Goal: Find specific page/section: Find specific page/section

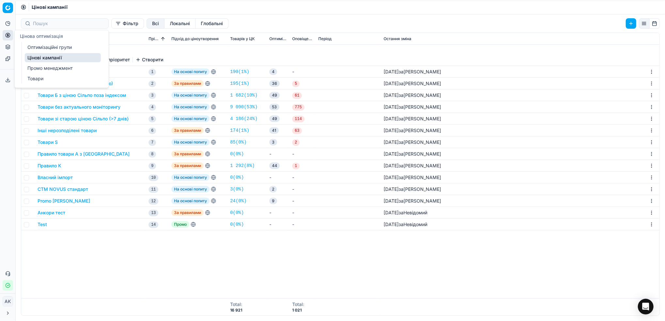
click at [61, 47] on link "Оптимізаційні групи" at bounding box center [63, 47] width 76 height 9
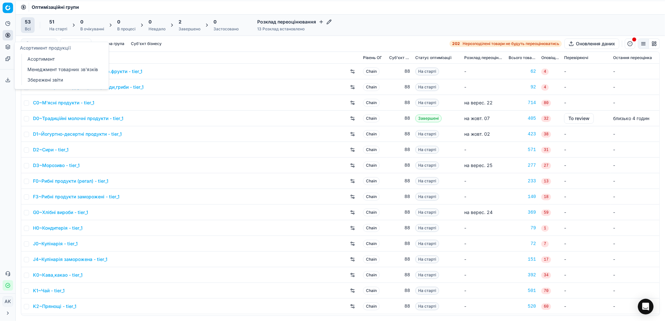
click at [51, 56] on link "Асортимент" at bounding box center [63, 58] width 76 height 9
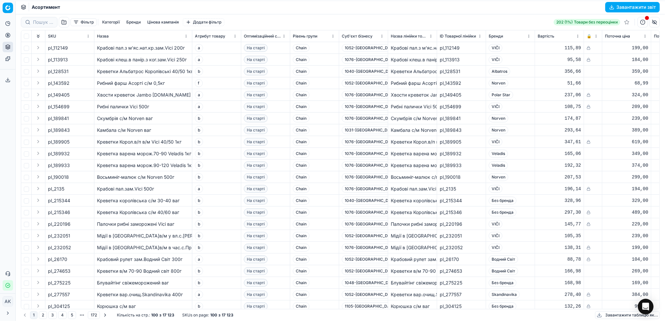
click at [84, 24] on button "Фільтр" at bounding box center [83, 22] width 26 height 8
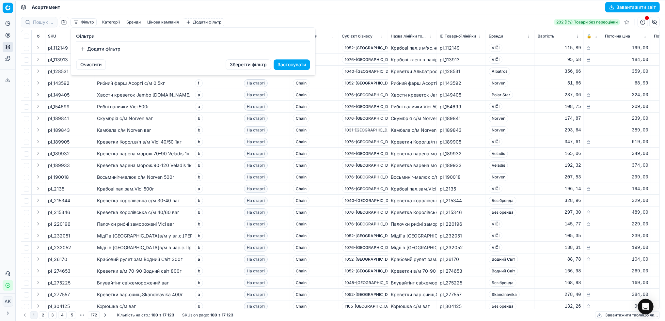
click at [100, 46] on button "Додати фільтр" at bounding box center [100, 49] width 48 height 10
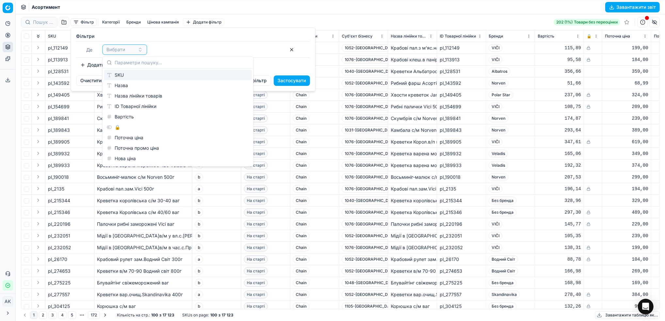
click at [128, 72] on div "SKU" at bounding box center [178, 75] width 148 height 10
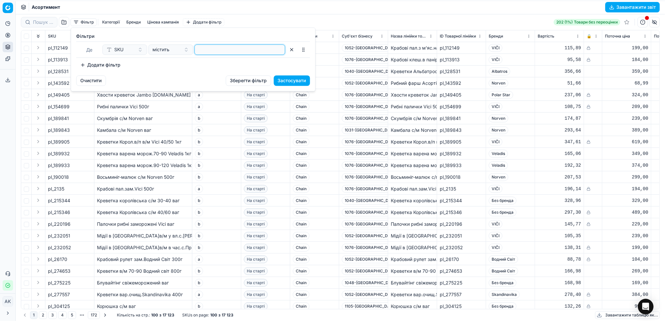
click at [207, 49] on input at bounding box center [239, 50] width 85 height 10
click at [295, 81] on button "Застосувати" at bounding box center [292, 80] width 36 height 10
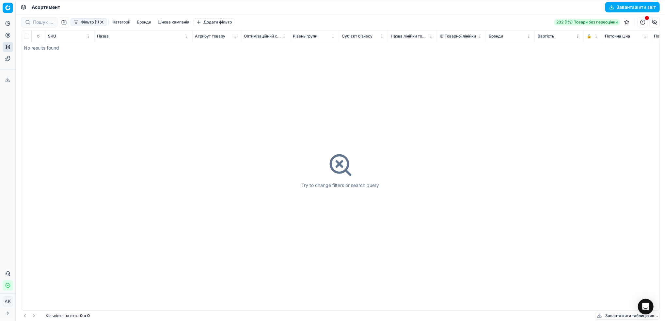
click at [100, 21] on button "button" at bounding box center [101, 22] width 5 height 5
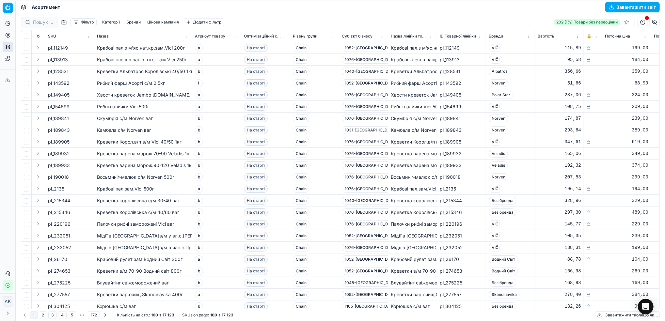
drag, startPoint x: 84, startPoint y: 23, endPoint x: 95, endPoint y: 23, distance: 10.4
click at [85, 23] on button "Фільтр" at bounding box center [83, 22] width 26 height 8
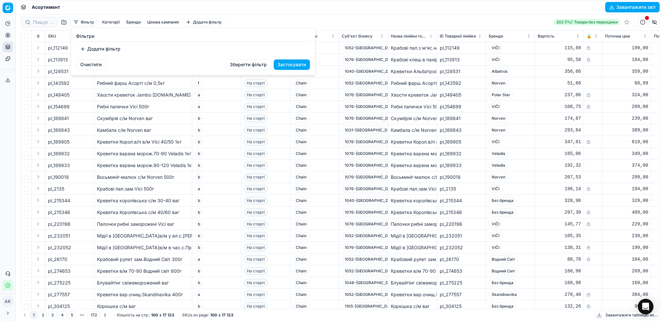
click at [105, 52] on button "Додати фільтр" at bounding box center [100, 49] width 48 height 10
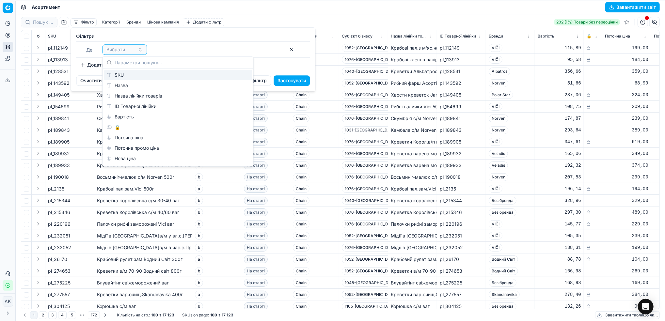
click at [119, 74] on div "SKU" at bounding box center [178, 75] width 148 height 10
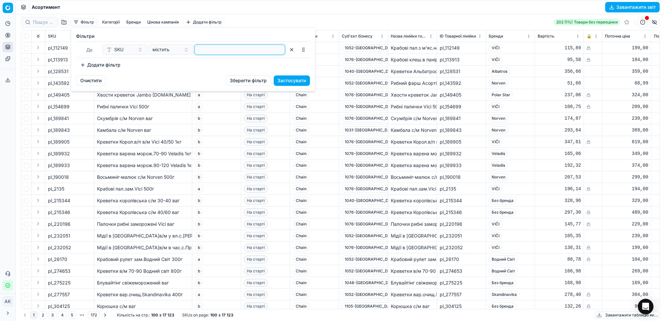
click at [210, 49] on input at bounding box center [239, 50] width 85 height 10
click at [294, 79] on button "Застосувати" at bounding box center [292, 80] width 36 height 10
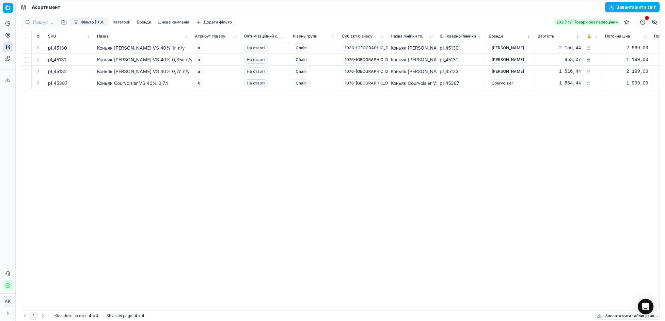
click at [103, 22] on button "button" at bounding box center [101, 22] width 5 height 5
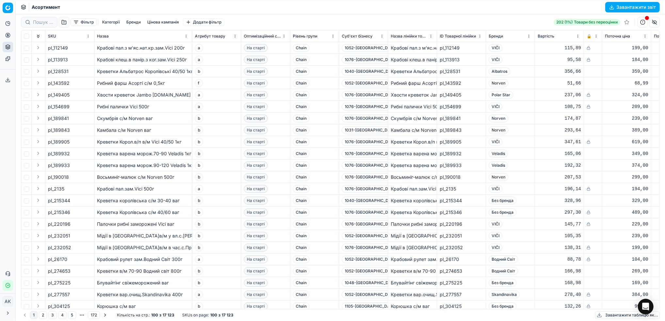
click at [81, 22] on button "Фільтр" at bounding box center [83, 22] width 26 height 8
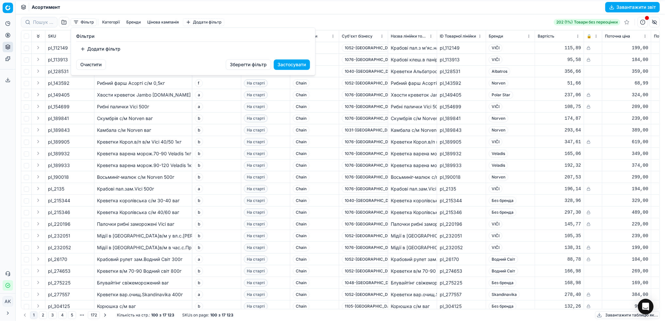
click at [101, 46] on button "Додати фільтр" at bounding box center [100, 49] width 48 height 10
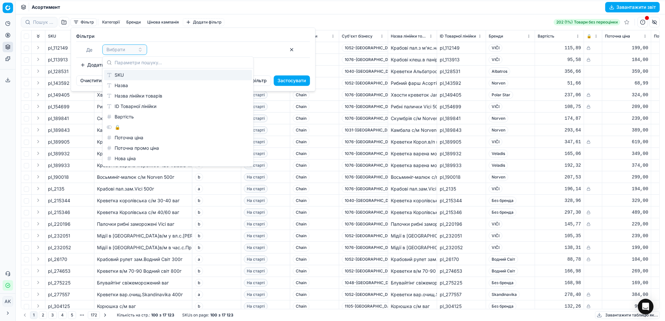
click at [136, 77] on div "SKU" at bounding box center [178, 75] width 148 height 10
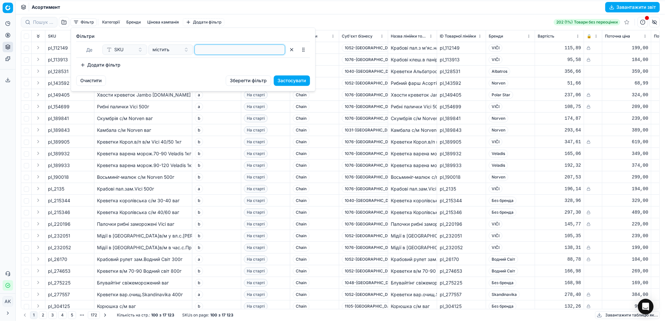
click at [211, 51] on input at bounding box center [239, 50] width 85 height 10
paste input "5881"
type input "5881"
click at [291, 80] on button "Застосувати" at bounding box center [292, 80] width 36 height 10
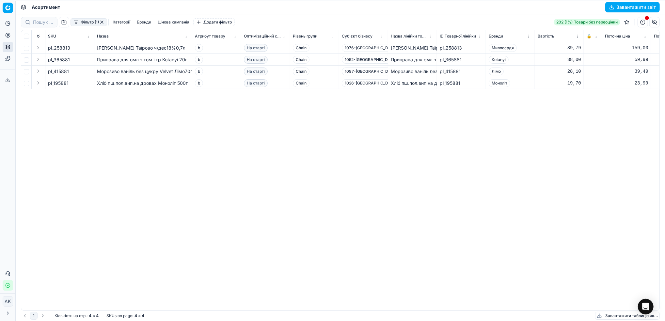
click at [97, 21] on button "Фільтр (1)" at bounding box center [88, 22] width 37 height 8
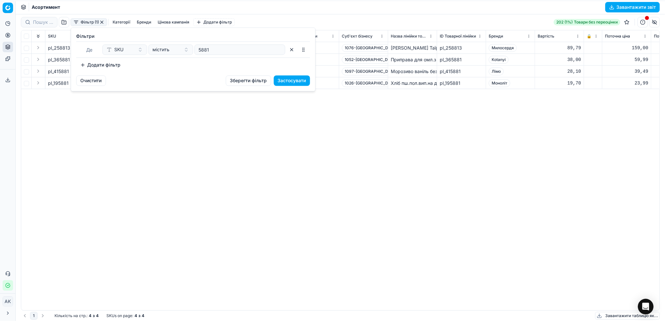
click at [94, 82] on button "Очистити" at bounding box center [91, 80] width 30 height 10
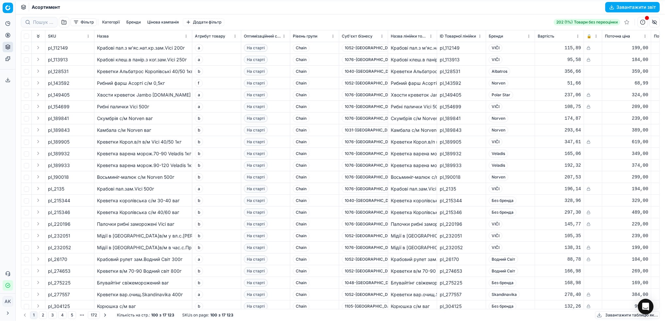
click at [88, 23] on button "Фільтр" at bounding box center [83, 22] width 26 height 8
click at [81, 22] on button "Фільтр" at bounding box center [83, 22] width 26 height 8
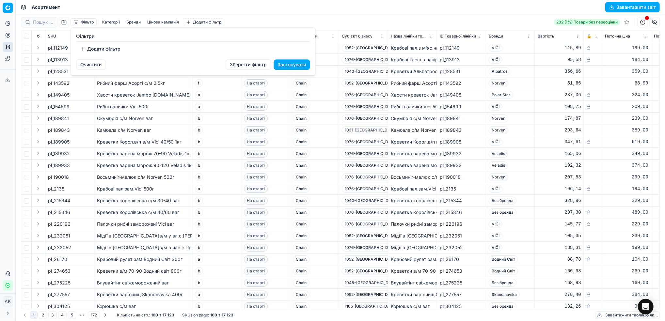
click at [106, 48] on button "Додати фільтр" at bounding box center [100, 49] width 48 height 10
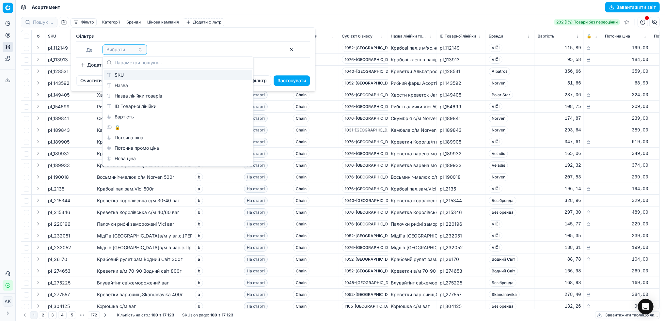
click at [139, 77] on div "SKU" at bounding box center [178, 75] width 148 height 10
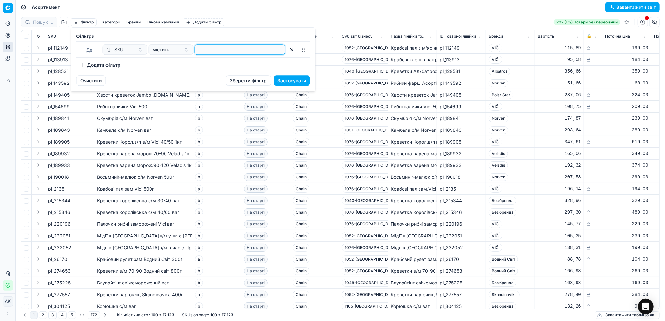
click at [217, 53] on input at bounding box center [239, 50] width 85 height 10
paste input "5881"
type input "5881"
click at [303, 80] on button "Застосувати" at bounding box center [292, 80] width 36 height 10
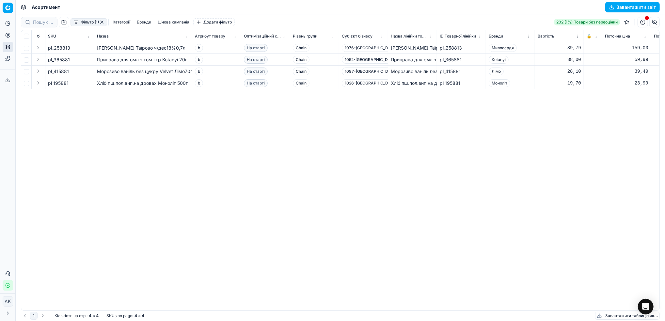
click at [92, 24] on button "Фільтр (1)" at bounding box center [88, 22] width 37 height 8
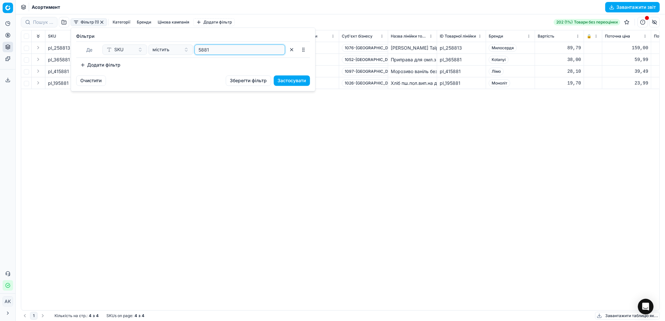
click at [237, 53] on input "5881" at bounding box center [239, 50] width 85 height 10
click at [291, 82] on button "Застосувати" at bounding box center [292, 80] width 36 height 10
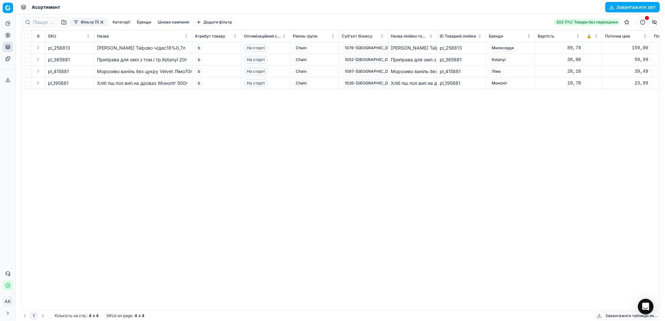
click at [103, 21] on button "button" at bounding box center [101, 22] width 5 height 5
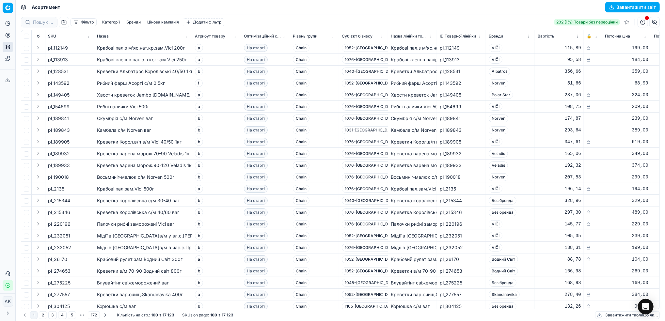
click at [84, 22] on button "Фільтр" at bounding box center [83, 22] width 26 height 8
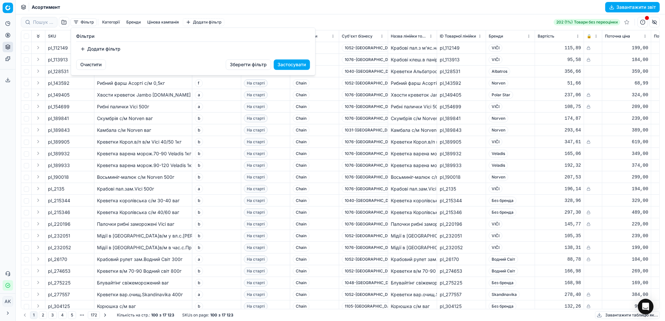
click at [106, 49] on button "Додати фільтр" at bounding box center [100, 49] width 48 height 10
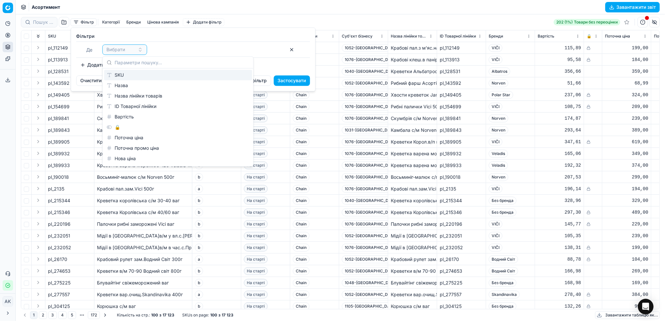
click at [132, 72] on div "SKU" at bounding box center [178, 75] width 148 height 10
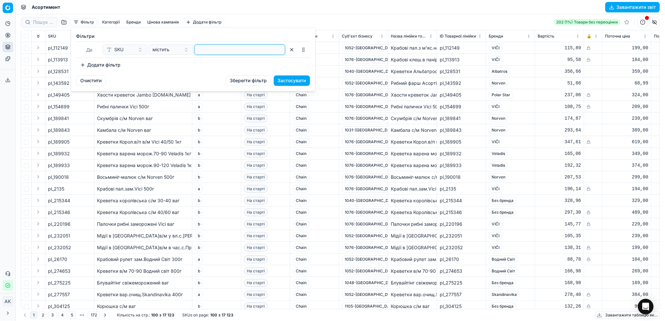
click at [230, 48] on input at bounding box center [239, 50] width 85 height 10
paste input "383184"
type input "383184"
click at [291, 84] on button "Застосувати" at bounding box center [292, 80] width 36 height 10
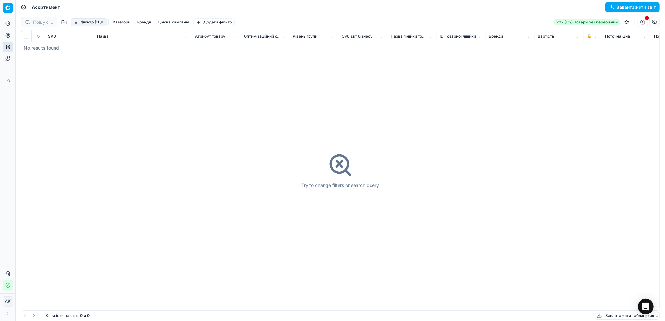
click at [102, 22] on button "button" at bounding box center [101, 22] width 5 height 5
